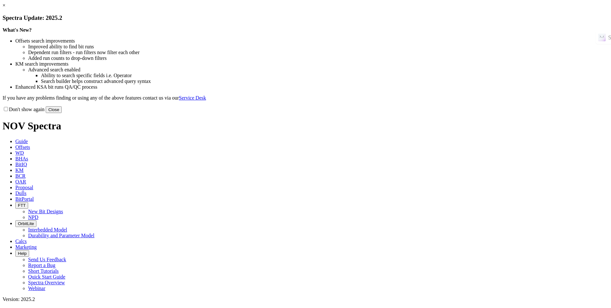
click at [5, 8] on link "×" at bounding box center [4, 5] width 3 height 5
